Goal: Task Accomplishment & Management: Complete application form

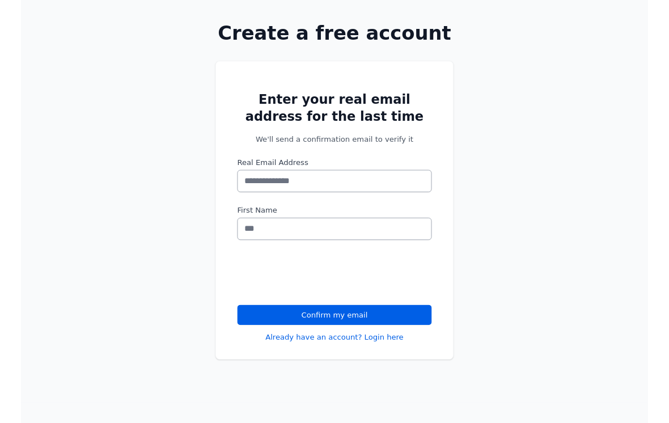
scroll to position [66, 0]
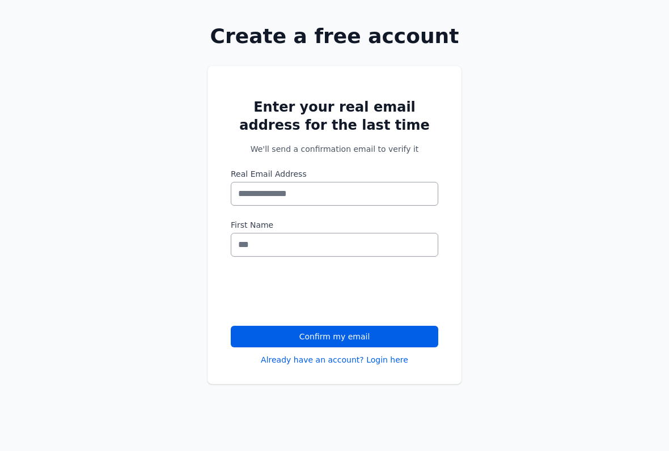
click at [251, 332] on button "Confirm my email" at bounding box center [334, 337] width 207 height 22
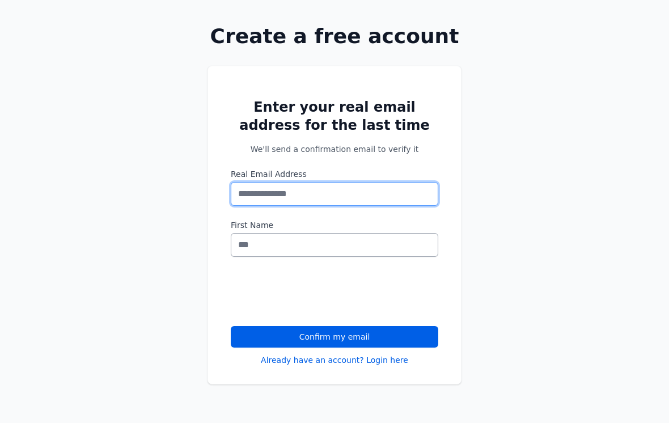
scroll to position [65, 0]
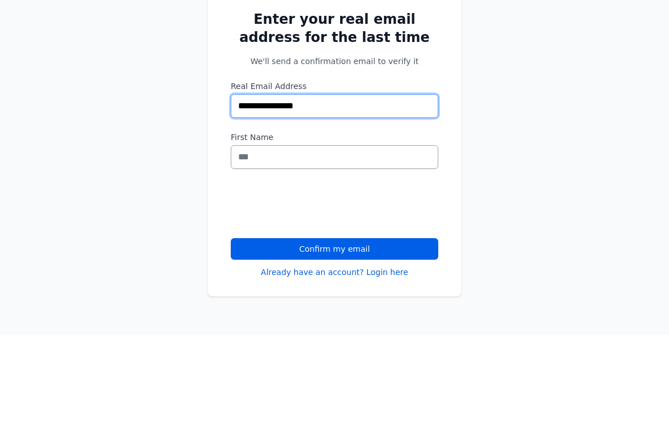
type input "**********"
click at [334, 326] on button "Confirm my email" at bounding box center [334, 337] width 207 height 22
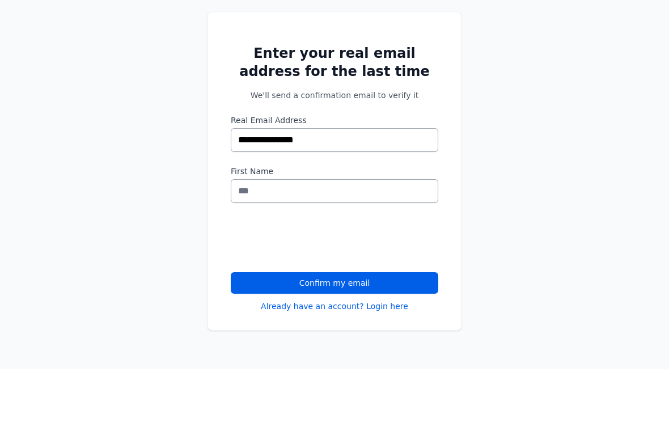
scroll to position [120, 0]
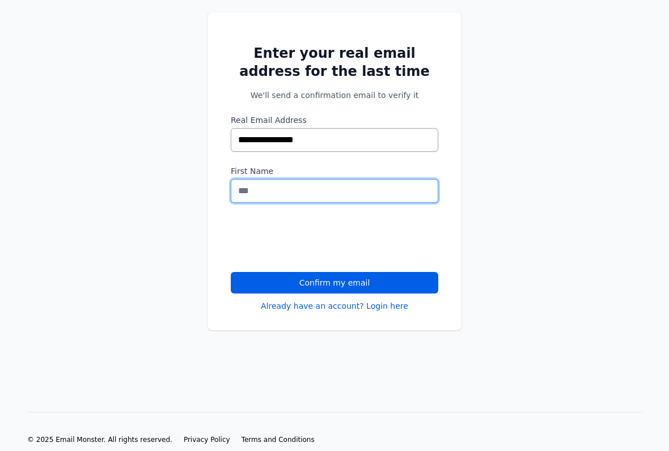
click at [269, 189] on input "First Name" at bounding box center [334, 191] width 207 height 24
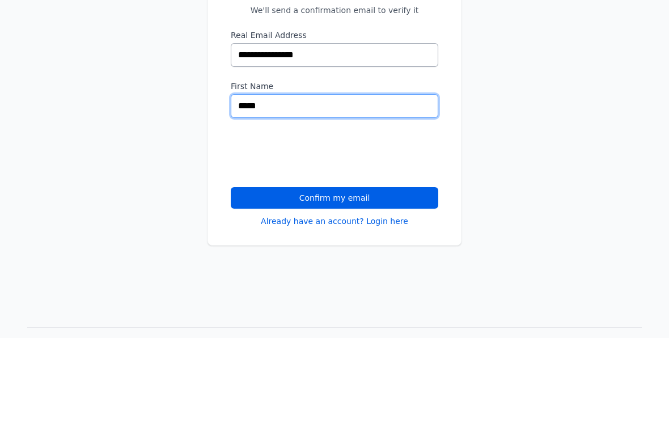
type input "*****"
click at [334, 272] on button "Confirm my email" at bounding box center [334, 283] width 207 height 22
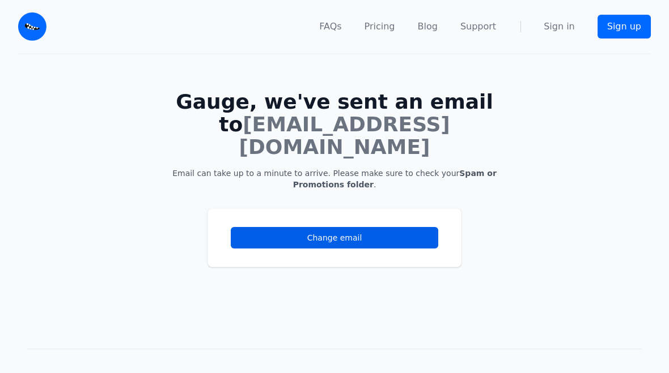
click at [404, 227] on link "Change email" at bounding box center [334, 238] width 207 height 22
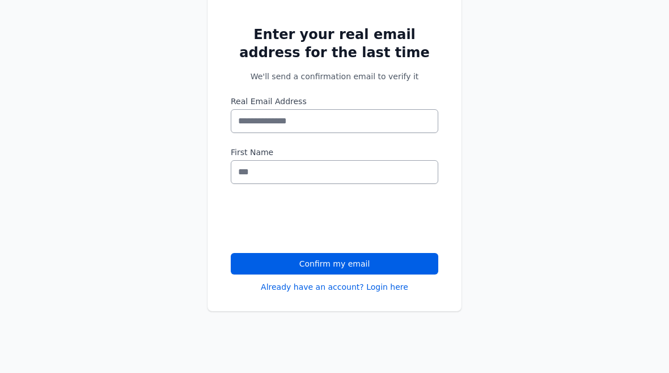
click at [407, 265] on button "Confirm my email" at bounding box center [334, 265] width 207 height 22
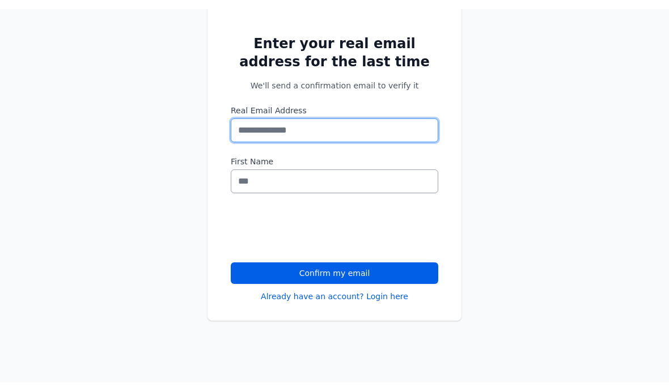
scroll to position [138, 0]
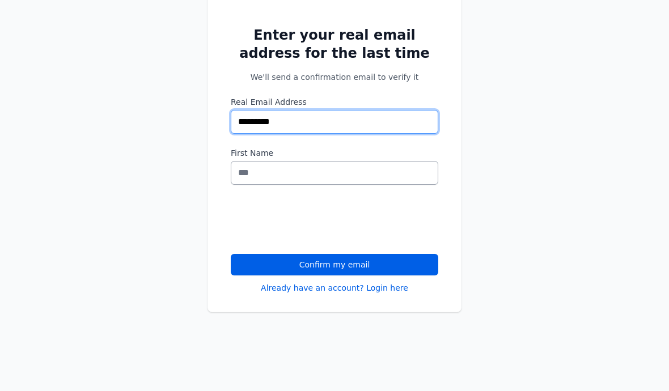
type input "*********"
click at [334, 264] on button "Confirm my email" at bounding box center [334, 265] width 207 height 22
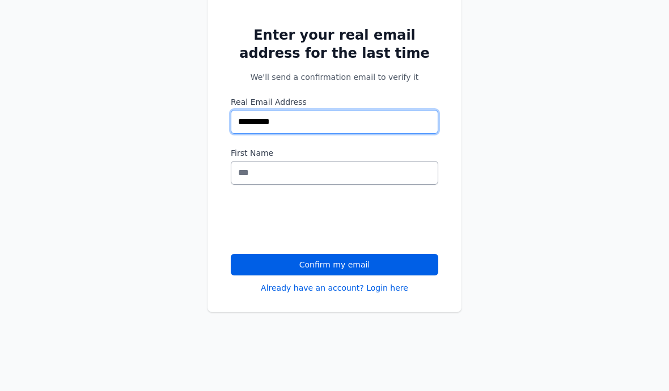
click at [334, 264] on button "Confirm my email" at bounding box center [334, 265] width 207 height 22
click at [43, 124] on div "Enter your real email address for the last time We'll send a confirmation email…" at bounding box center [334, 167] width 669 height 382
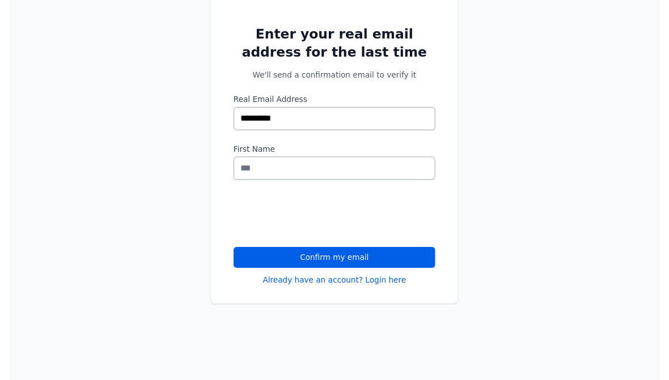
scroll to position [138, 0]
